Goal: Task Accomplishment & Management: Use online tool/utility

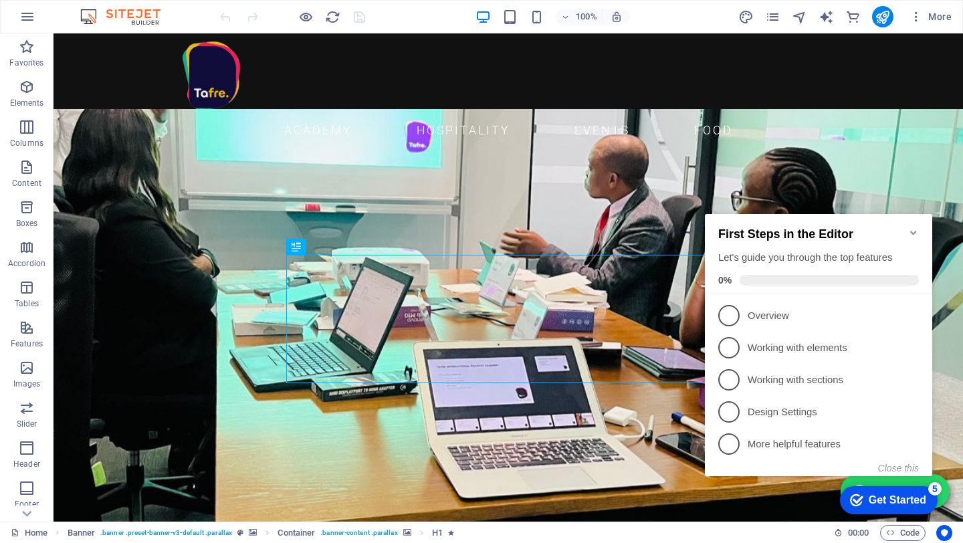
click at [684, 229] on icon "Minimize checklist" at bounding box center [913, 232] width 11 height 11
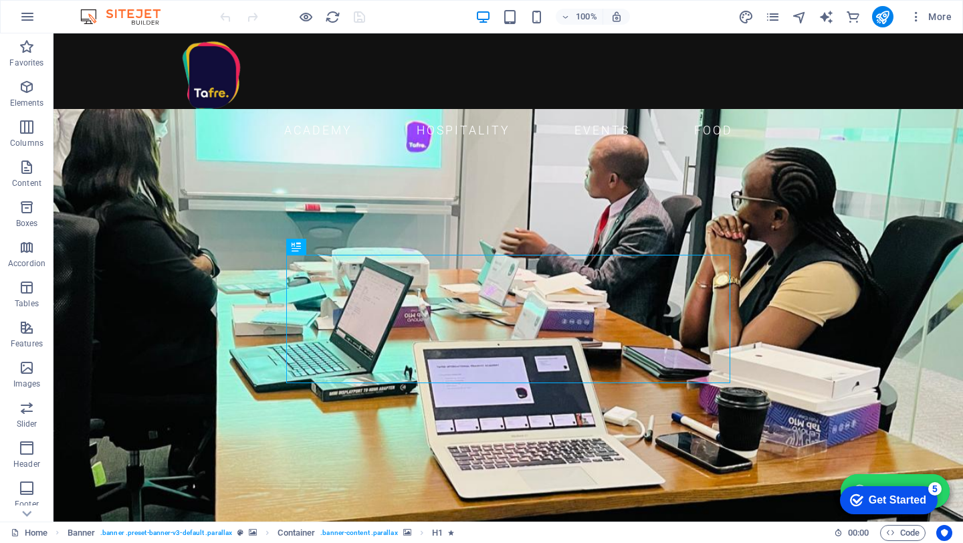
click html "checkmark Get Started 5 First Steps in the Editor Let's guide you through the t…"
click at [684, 475] on div "5" at bounding box center [934, 488] width 13 height 13
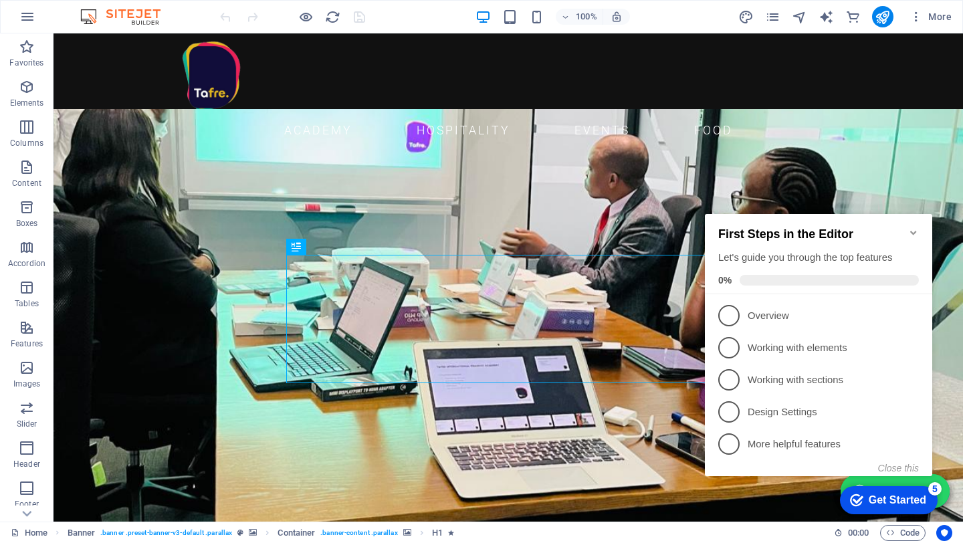
click at [684, 227] on icon "Minimize checklist" at bounding box center [913, 232] width 11 height 11
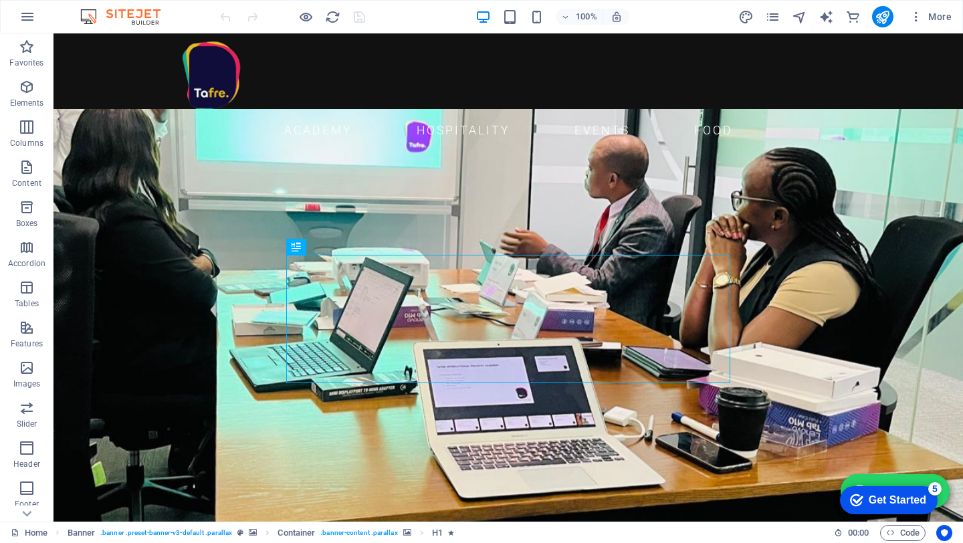
click at [684, 475] on div "checkmark Get Started 5" at bounding box center [889, 500] width 98 height 28
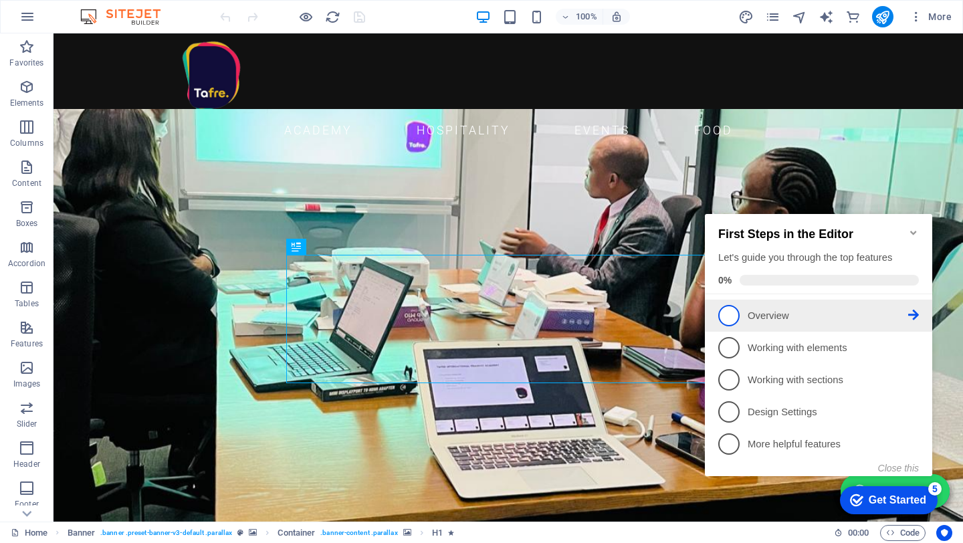
click at [684, 313] on p "Overview - incomplete" at bounding box center [828, 316] width 160 height 14
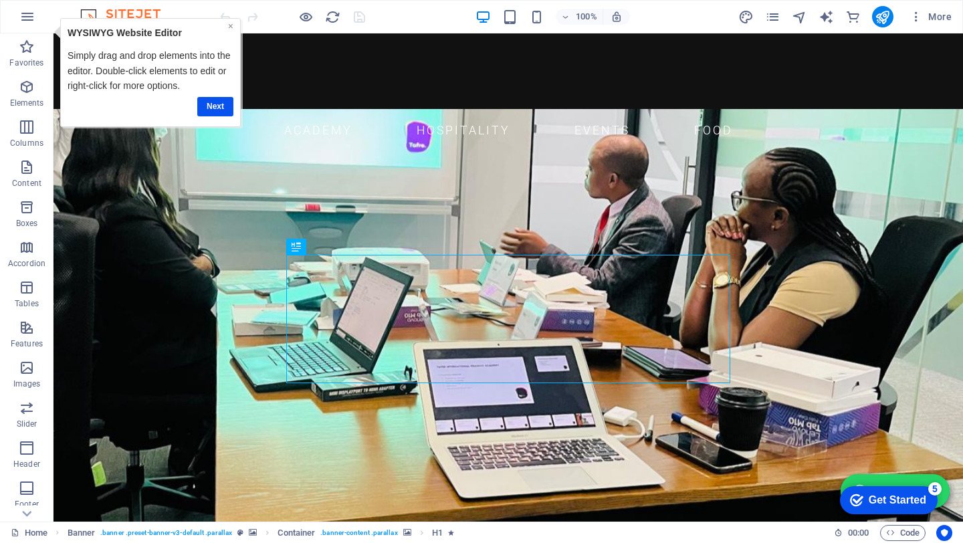
click at [230, 25] on link "×" at bounding box center [230, 26] width 5 height 11
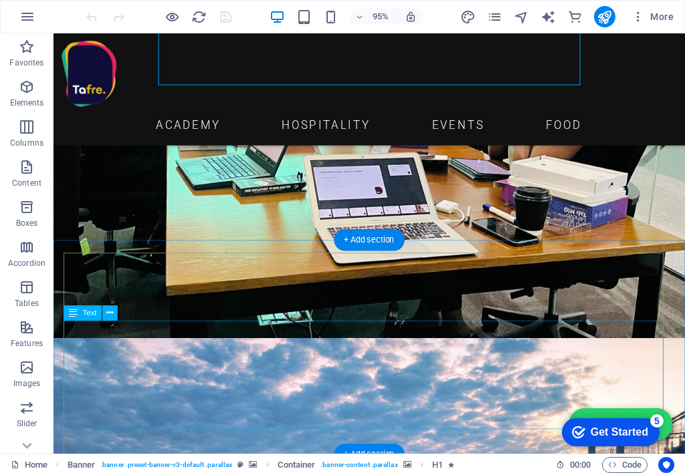
scroll to position [330, 0]
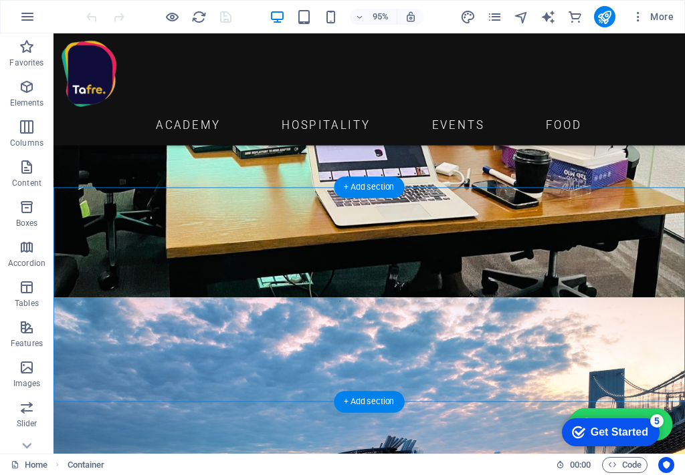
drag, startPoint x: 657, startPoint y: 371, endPoint x: 171, endPoint y: 300, distance: 491.3
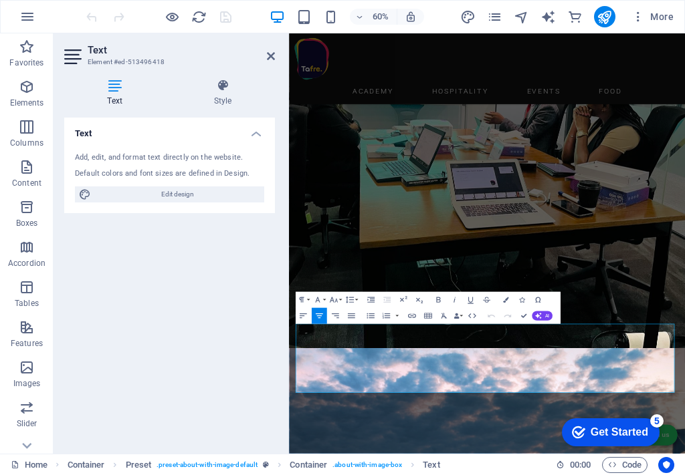
drag, startPoint x: 892, startPoint y: 613, endPoint x: 135, endPoint y: 453, distance: 773.6
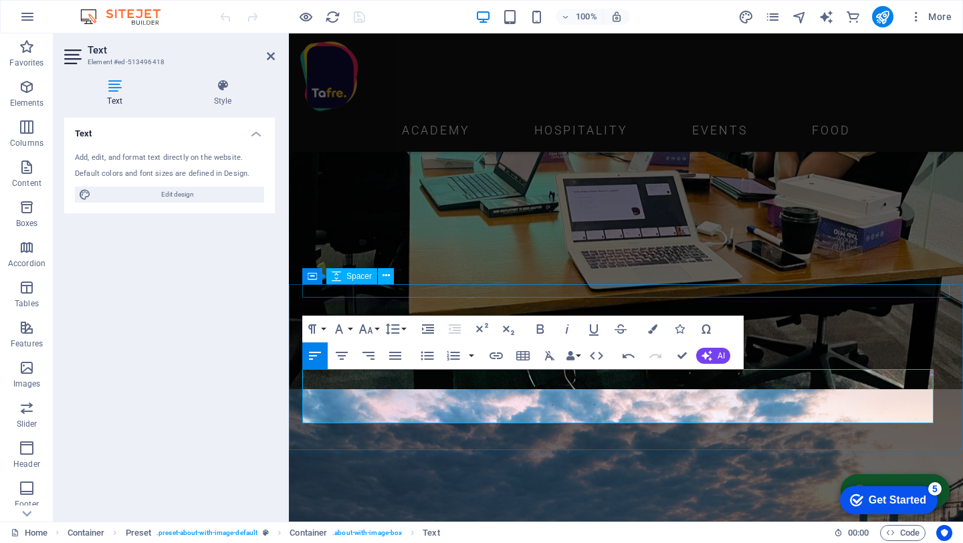
scroll to position [284, 0]
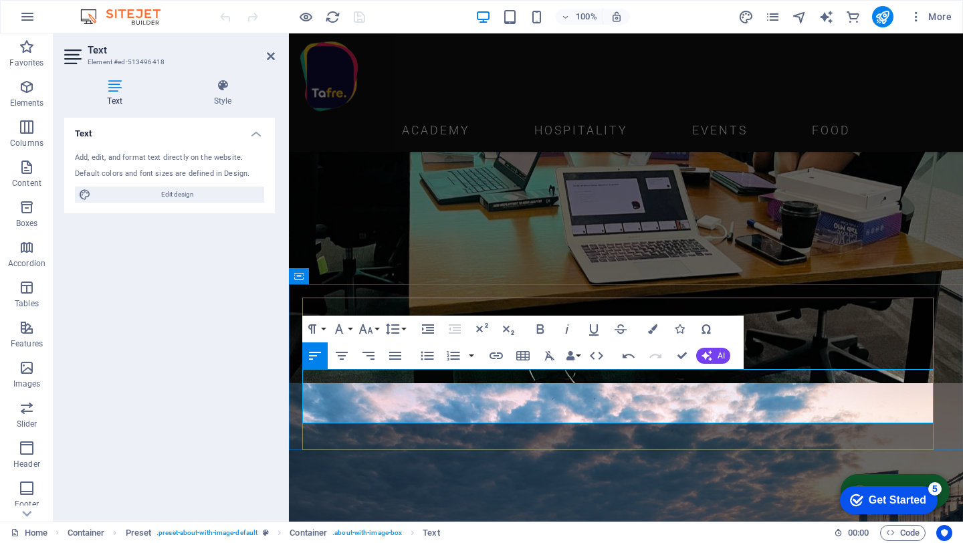
drag, startPoint x: 845, startPoint y: 382, endPoint x: 342, endPoint y: 399, distance: 503.1
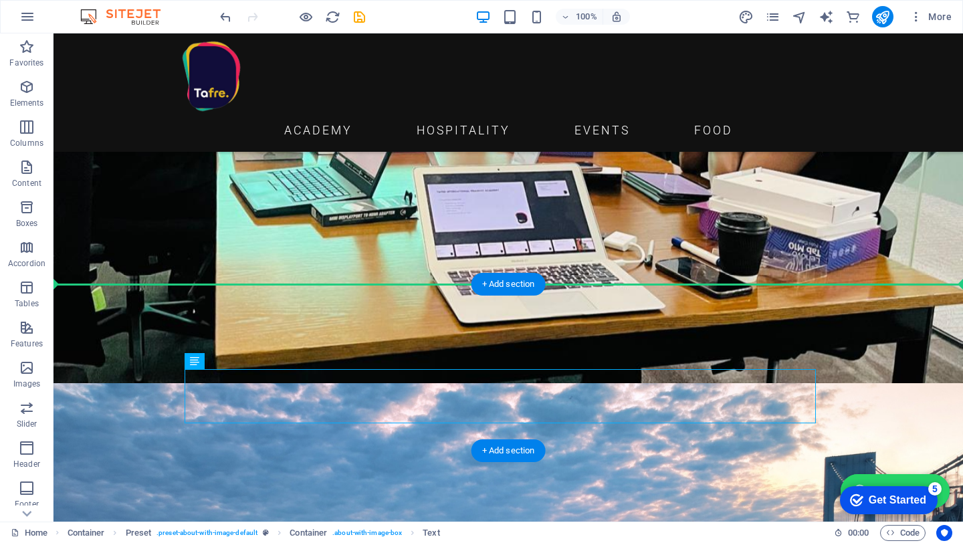
drag, startPoint x: 621, startPoint y: 413, endPoint x: 183, endPoint y: 363, distance: 440.2
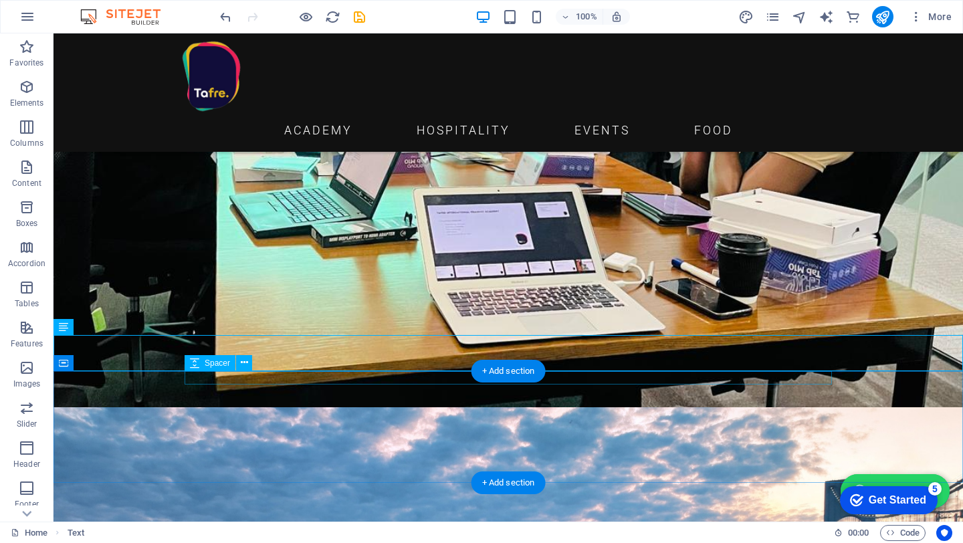
scroll to position [233, 0]
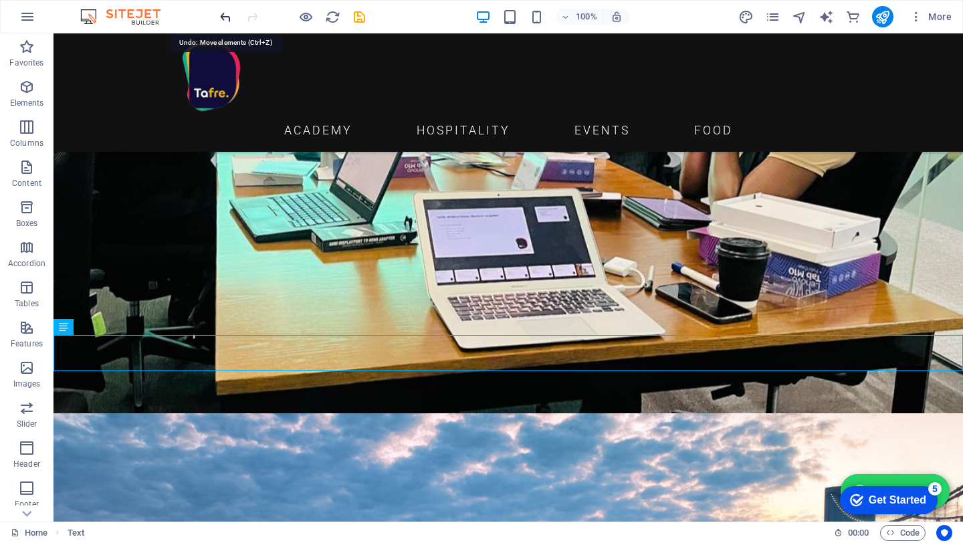
click at [222, 15] on icon "undo" at bounding box center [225, 16] width 15 height 15
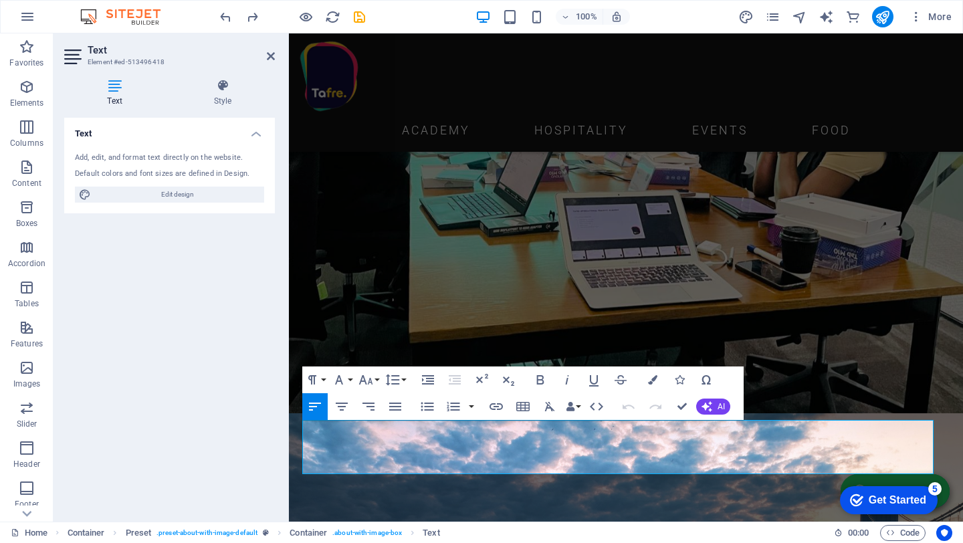
drag, startPoint x: 738, startPoint y: 467, endPoint x: 200, endPoint y: 421, distance: 540.3
copy p "We provide a dynamic suite of services that integrate corporate training, team-…"
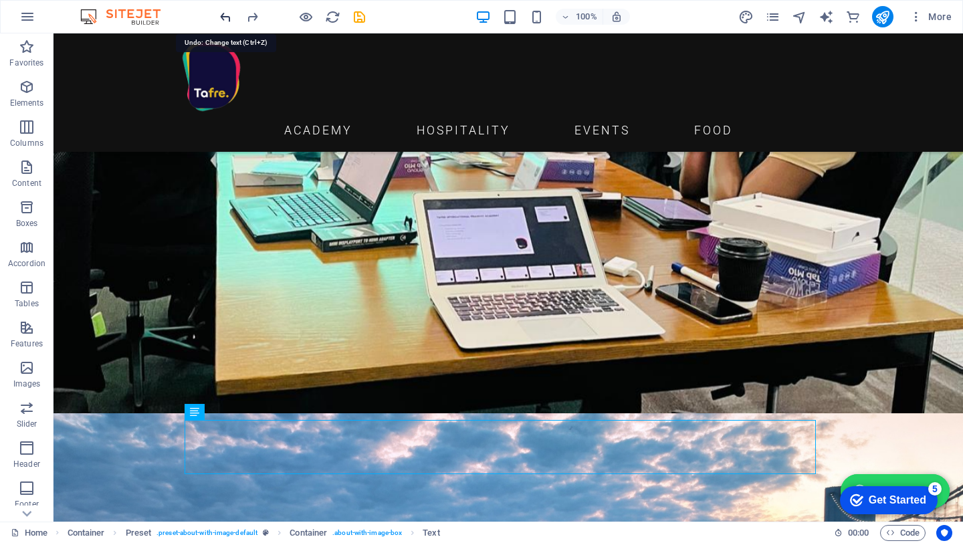
click at [223, 18] on icon "undo" at bounding box center [225, 16] width 15 height 15
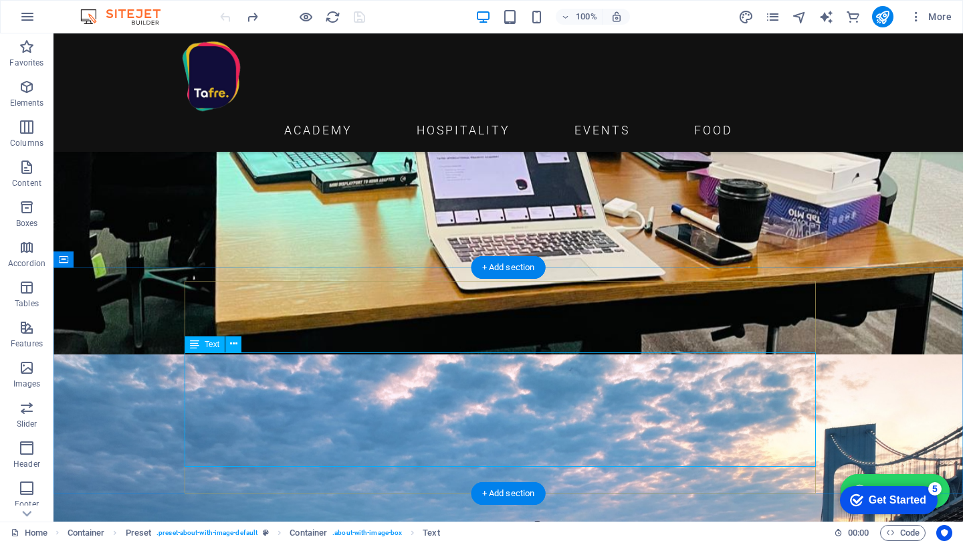
scroll to position [301, 0]
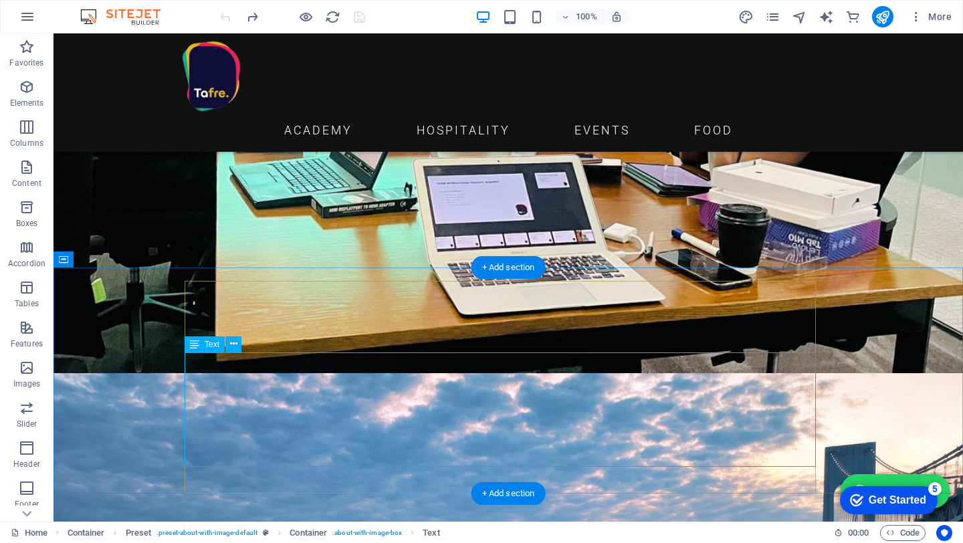
drag, startPoint x: 768, startPoint y: 439, endPoint x: 332, endPoint y: 384, distance: 438.7
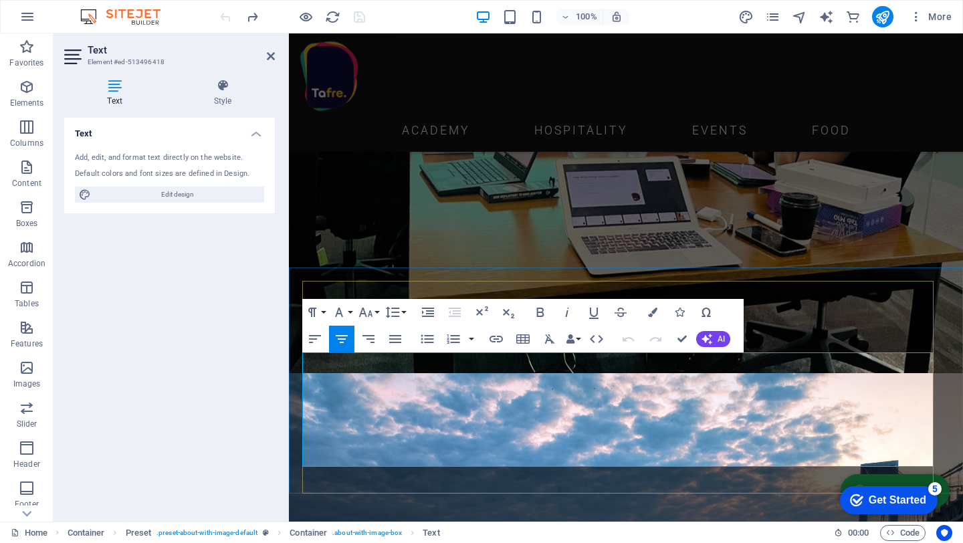
drag, startPoint x: 889, startPoint y: 441, endPoint x: 332, endPoint y: 372, distance: 561.9
click at [684, 20] on icon "publish" at bounding box center [882, 16] width 15 height 15
